Goal: Task Accomplishment & Management: Use online tool/utility

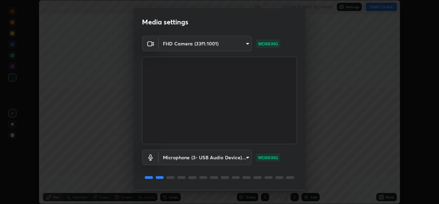
scroll to position [21, 0]
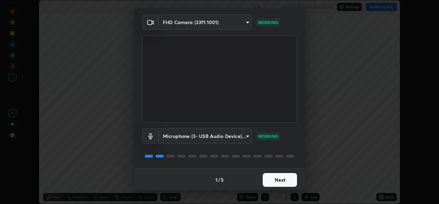
click at [280, 177] on button "Next" at bounding box center [280, 180] width 34 height 14
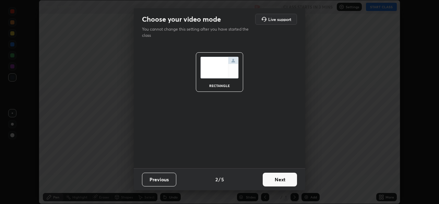
scroll to position [0, 0]
click at [279, 177] on button "Next" at bounding box center [280, 179] width 34 height 14
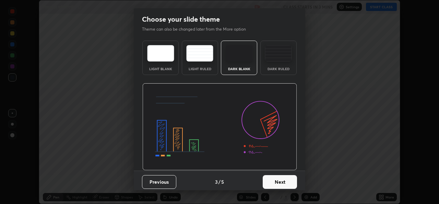
click at [276, 182] on button "Next" at bounding box center [280, 182] width 34 height 14
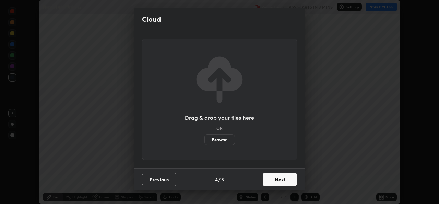
click at [278, 179] on button "Next" at bounding box center [280, 179] width 34 height 14
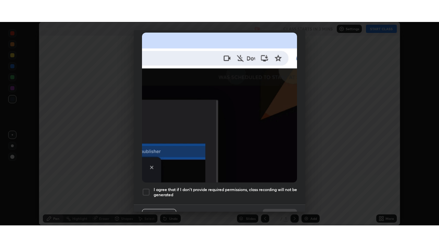
scroll to position [161, 0]
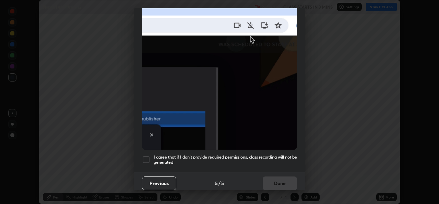
click at [149, 157] on div at bounding box center [146, 159] width 8 height 8
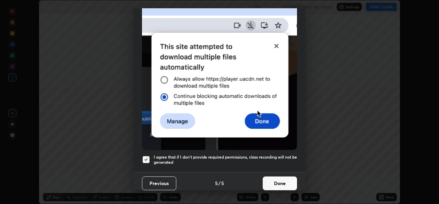
click at [280, 178] on button "Done" at bounding box center [280, 183] width 34 height 14
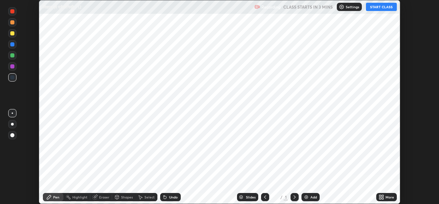
click at [311, 196] on div "Add" at bounding box center [314, 196] width 7 height 3
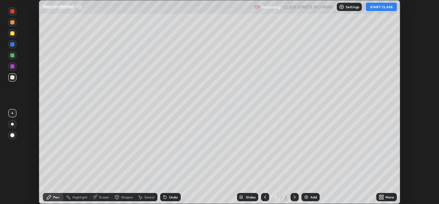
click at [383, 195] on icon at bounding box center [383, 196] width 2 height 2
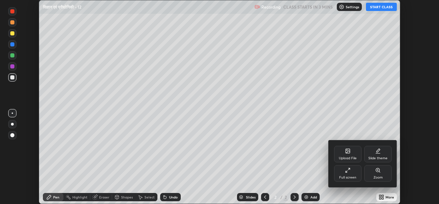
click at [354, 174] on div "Full screen" at bounding box center [347, 173] width 27 height 16
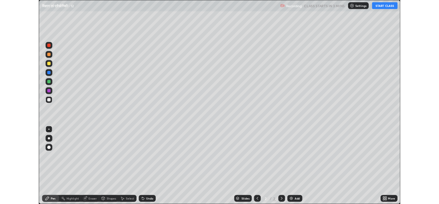
scroll to position [247, 439]
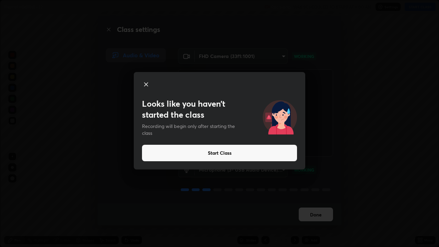
click at [236, 153] on button "Start Class" at bounding box center [219, 153] width 155 height 16
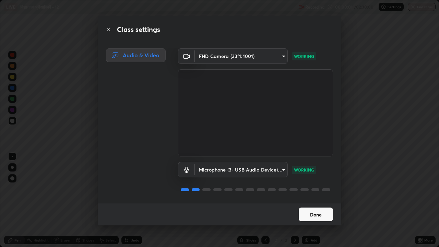
click at [316, 203] on button "Done" at bounding box center [316, 215] width 34 height 14
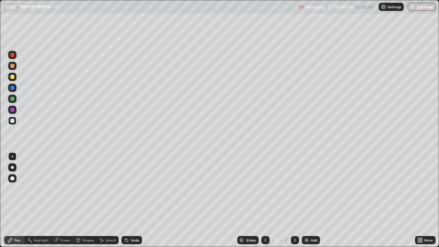
click at [265, 203] on icon at bounding box center [265, 240] width 5 height 5
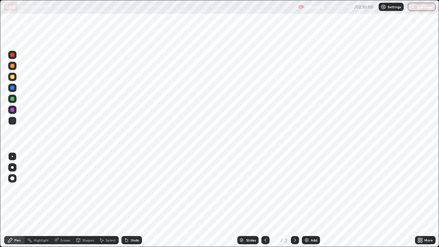
click at [295, 203] on icon at bounding box center [295, 240] width 5 height 5
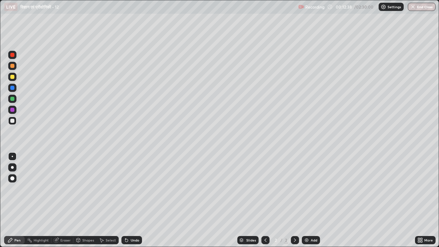
click at [64, 203] on div "Eraser" at bounding box center [65, 240] width 10 height 3
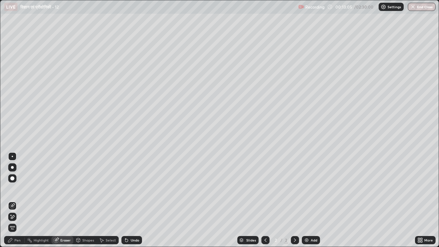
click at [19, 203] on div "Pen" at bounding box center [17, 240] width 6 height 3
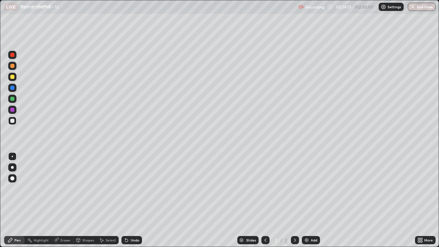
click at [135, 203] on div "Undo" at bounding box center [132, 240] width 21 height 8
click at [135, 203] on div "Undo" at bounding box center [135, 240] width 9 height 3
click at [136, 203] on div "Undo" at bounding box center [135, 240] width 9 height 3
click at [314, 203] on div "Add" at bounding box center [314, 240] width 7 height 3
click at [265, 203] on icon at bounding box center [265, 240] width 5 height 5
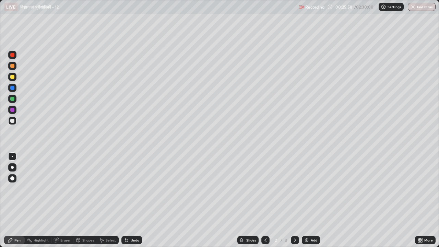
click at [295, 203] on icon at bounding box center [295, 240] width 5 height 5
click at [62, 203] on div "Eraser" at bounding box center [65, 240] width 10 height 3
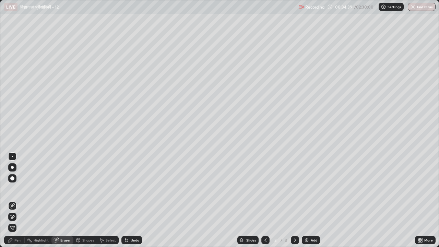
click at [19, 203] on div "Pen" at bounding box center [17, 240] width 6 height 3
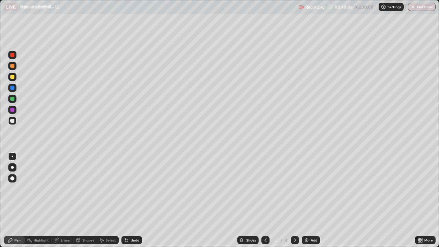
click at [66, 203] on div "Eraser" at bounding box center [65, 240] width 10 height 3
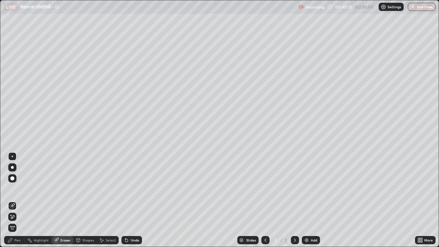
click at [17, 203] on div "Pen" at bounding box center [17, 240] width 6 height 3
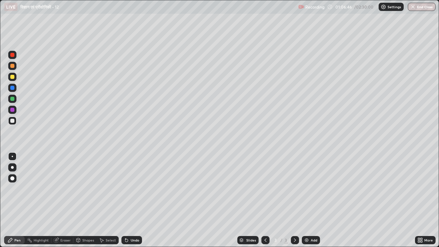
click at [137, 203] on div "Undo" at bounding box center [135, 240] width 9 height 3
click at [314, 203] on div "Add" at bounding box center [314, 240] width 7 height 3
click at [133, 203] on div "Undo" at bounding box center [132, 240] width 21 height 8
click at [133, 203] on div "Undo" at bounding box center [135, 240] width 9 height 3
click at [313, 203] on div "Add" at bounding box center [311, 240] width 18 height 8
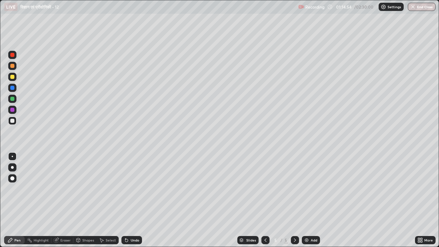
click at [264, 203] on icon at bounding box center [265, 240] width 5 height 5
click at [135, 203] on div "Undo" at bounding box center [135, 240] width 9 height 3
click at [311, 203] on div "Add" at bounding box center [311, 240] width 18 height 8
click at [64, 203] on div "Eraser" at bounding box center [65, 240] width 10 height 3
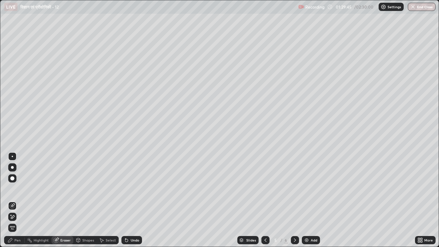
click at [18, 203] on div "Pen" at bounding box center [17, 240] width 6 height 3
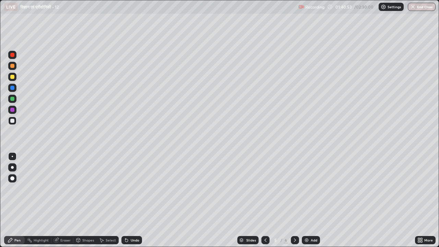
click at [312, 203] on div "Add" at bounding box center [314, 240] width 7 height 3
click at [139, 203] on div "Undo" at bounding box center [132, 240] width 21 height 8
click at [137, 203] on div "Undo" at bounding box center [135, 240] width 9 height 3
click at [133, 203] on div "Undo" at bounding box center [135, 240] width 9 height 3
click at [293, 203] on icon at bounding box center [295, 240] width 5 height 5
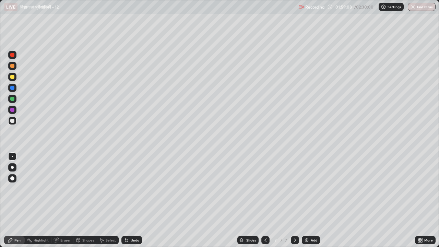
click at [314, 203] on div "Add" at bounding box center [314, 240] width 7 height 3
click at [264, 203] on icon at bounding box center [265, 240] width 5 height 5
click at [265, 203] on icon at bounding box center [265, 240] width 5 height 5
click at [295, 203] on icon at bounding box center [295, 240] width 5 height 5
click at [265, 203] on icon at bounding box center [265, 240] width 5 height 5
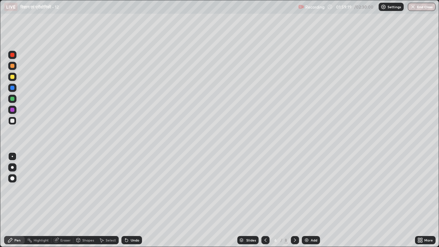
click at [295, 203] on icon at bounding box center [295, 240] width 5 height 5
click at [65, 203] on div "Eraser" at bounding box center [65, 240] width 10 height 3
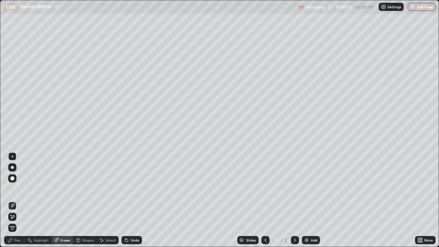
click at [15, 203] on div "Pen" at bounding box center [17, 240] width 6 height 3
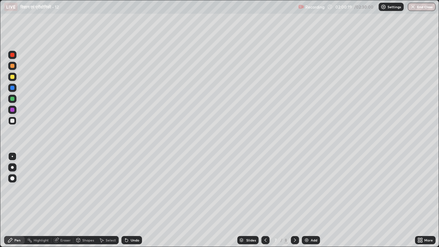
click at [133, 203] on div "Undo" at bounding box center [135, 240] width 9 height 3
click at [65, 203] on div "Eraser" at bounding box center [65, 240] width 10 height 3
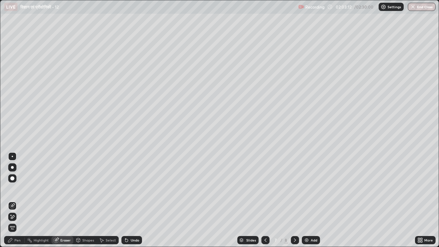
click at [19, 203] on div "Pen" at bounding box center [17, 240] width 6 height 3
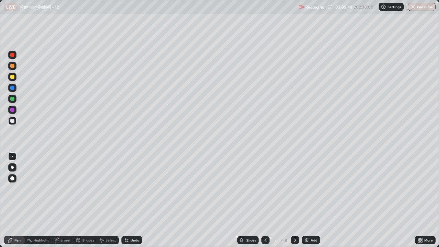
click at [312, 203] on div "Add" at bounding box center [314, 240] width 7 height 3
click at [67, 203] on div "Eraser" at bounding box center [62, 240] width 22 height 8
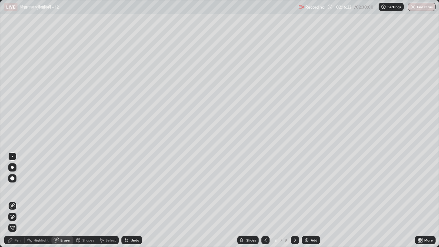
click at [15, 203] on div "Pen" at bounding box center [17, 240] width 6 height 3
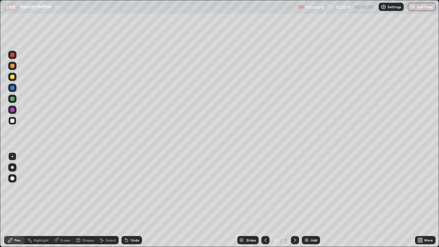
click at [311, 203] on div "Add" at bounding box center [314, 240] width 7 height 3
click at [137, 203] on div "Undo" at bounding box center [135, 240] width 9 height 3
click at [136, 203] on div "Undo" at bounding box center [135, 240] width 9 height 3
click at [135, 203] on div "Undo" at bounding box center [132, 240] width 21 height 8
click at [136, 203] on div "Undo" at bounding box center [135, 240] width 9 height 3
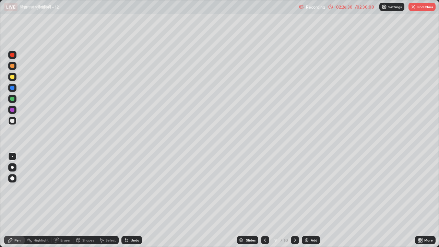
click at [352, 9] on div "02:26:30 / 02:30:00" at bounding box center [351, 6] width 47 height 5
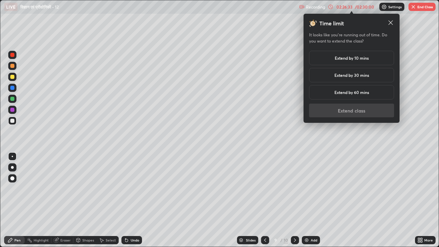
click at [358, 60] on h5 "Extend by 10 mins" at bounding box center [352, 58] width 34 height 6
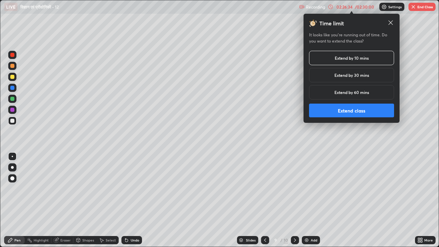
click at [354, 113] on button "Extend class" at bounding box center [351, 111] width 85 height 14
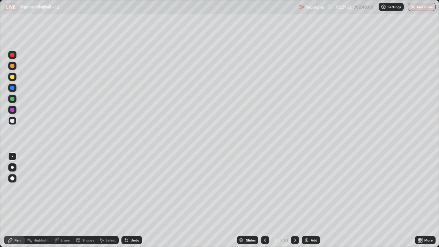
click at [136, 203] on div "Undo" at bounding box center [135, 240] width 9 height 3
click at [137, 203] on div "Undo" at bounding box center [135, 240] width 9 height 3
click at [136, 203] on div "Undo" at bounding box center [135, 240] width 9 height 3
click at [139, 203] on div "Undo" at bounding box center [132, 240] width 21 height 8
click at [137, 203] on div "Undo" at bounding box center [132, 240] width 21 height 8
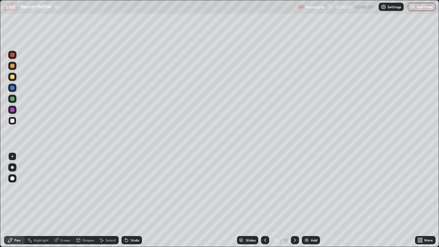
click at [137, 203] on div "Undo" at bounding box center [135, 240] width 9 height 3
click at [139, 203] on div "Undo" at bounding box center [132, 240] width 21 height 8
click at [349, 8] on div "Recording 02:31:10 / 02:40:00 Settings End Class" at bounding box center [367, 6] width 137 height 13
click at [423, 9] on button "End Class" at bounding box center [422, 7] width 28 height 8
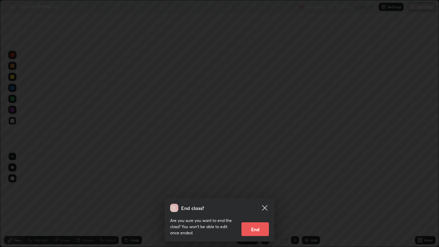
click at [257, 203] on button "End" at bounding box center [255, 229] width 27 height 14
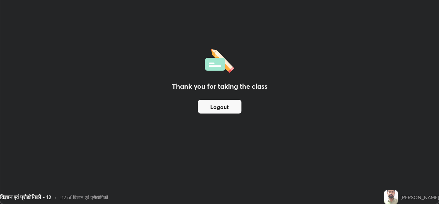
scroll to position [34128, 33892]
